Goal: Transaction & Acquisition: Register for event/course

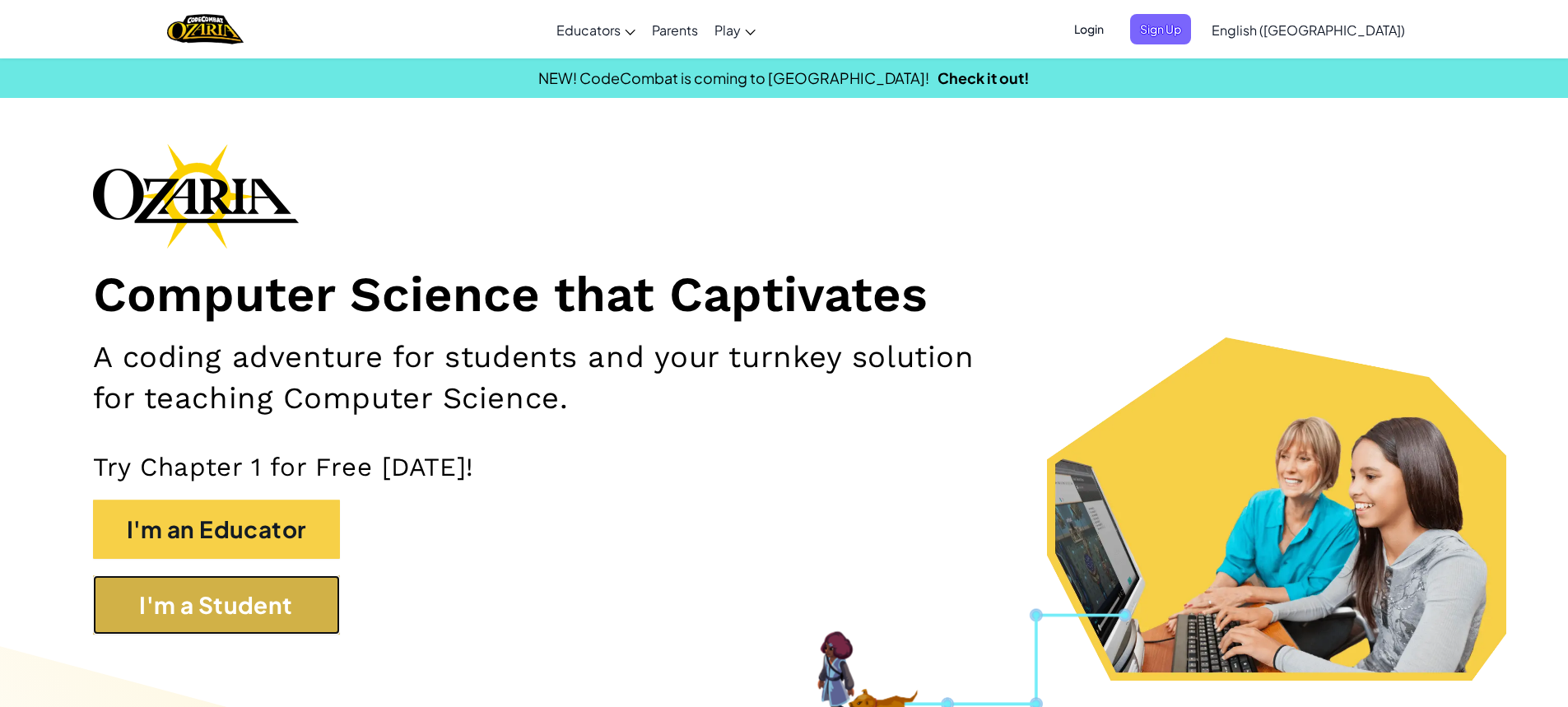
click at [315, 594] on button "I'm a Student" at bounding box center [216, 605] width 247 height 60
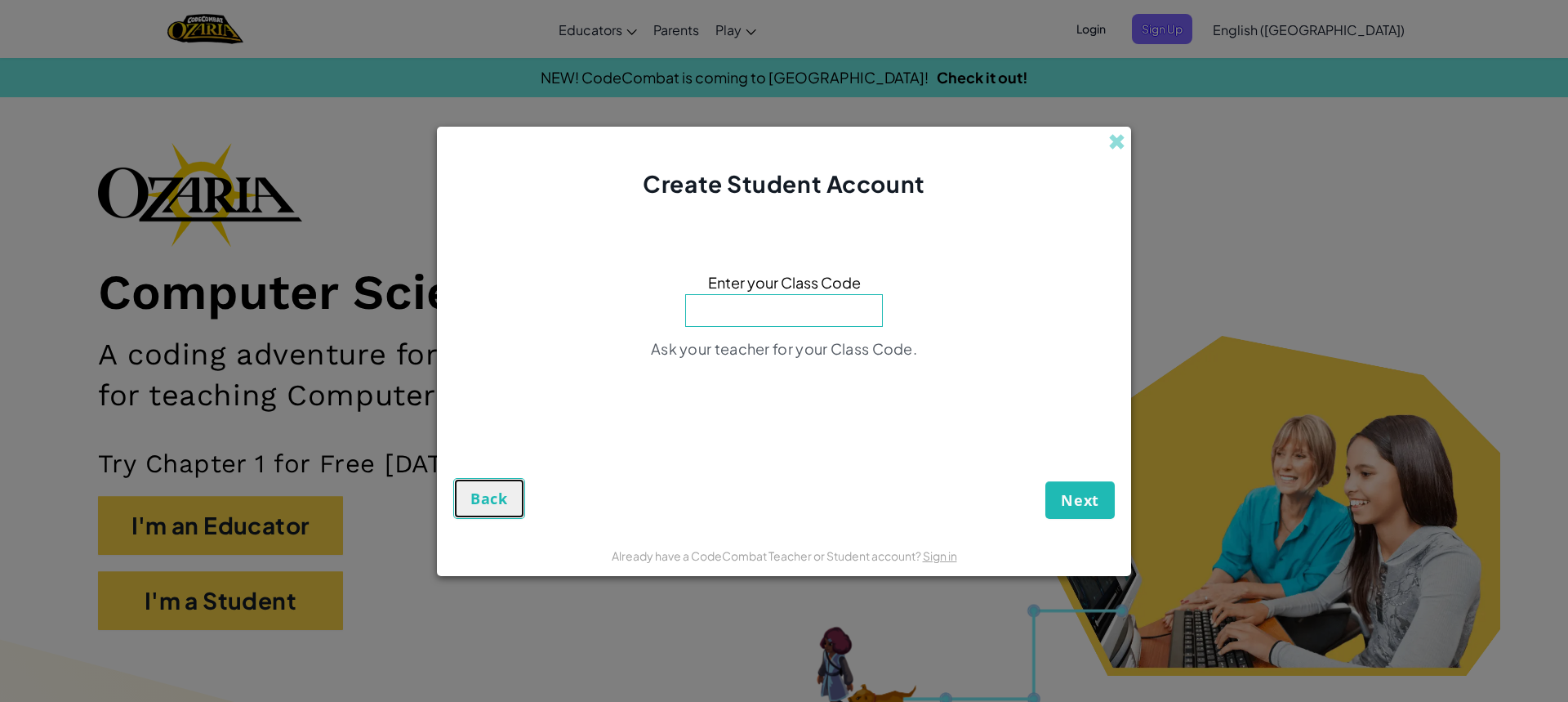
click at [499, 506] on span "Back" at bounding box center [489, 499] width 37 height 20
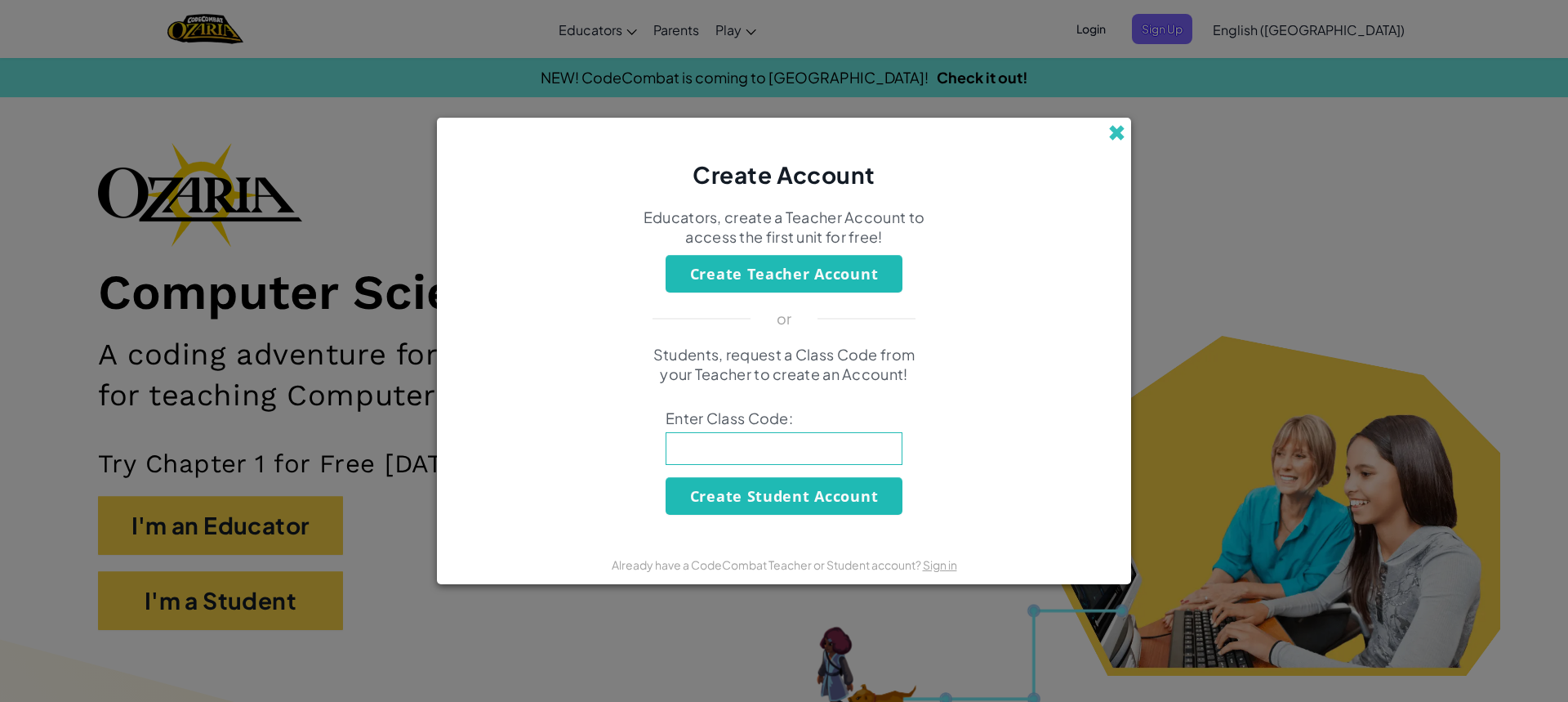
click at [1113, 124] on span at bounding box center [1117, 133] width 17 height 17
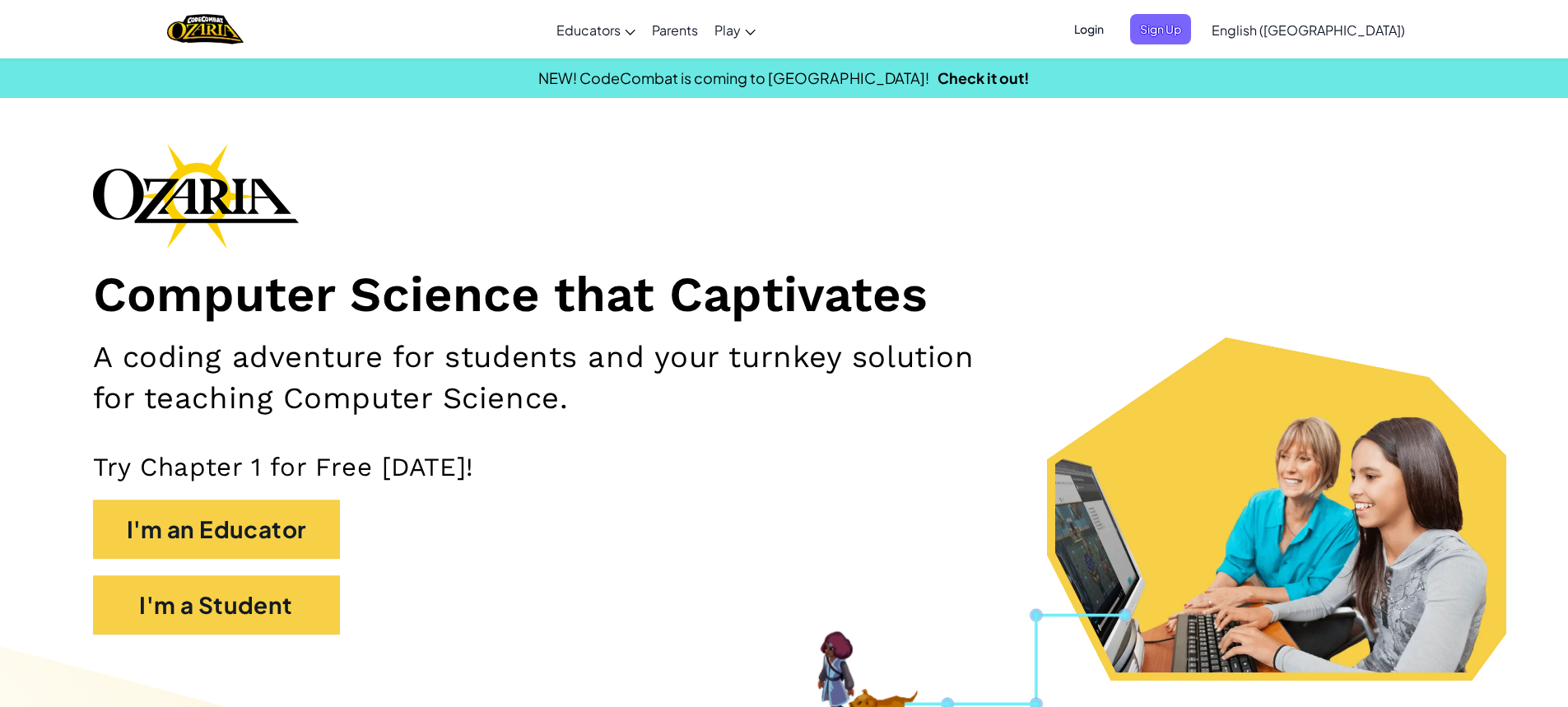
click at [1113, 34] on span "Login" at bounding box center [1088, 30] width 49 height 31
